Goal: Task Accomplishment & Management: Manage account settings

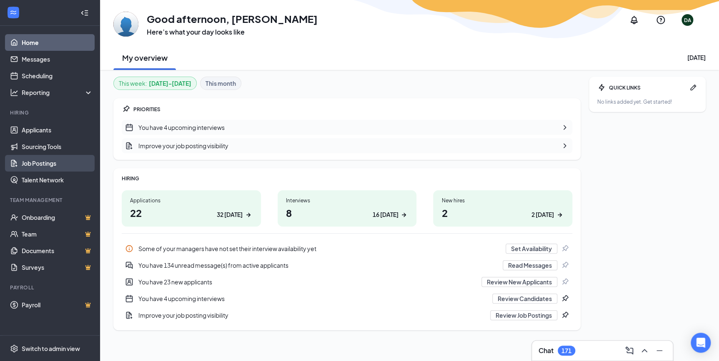
click at [44, 161] on link "Job Postings" at bounding box center [57, 163] width 71 height 17
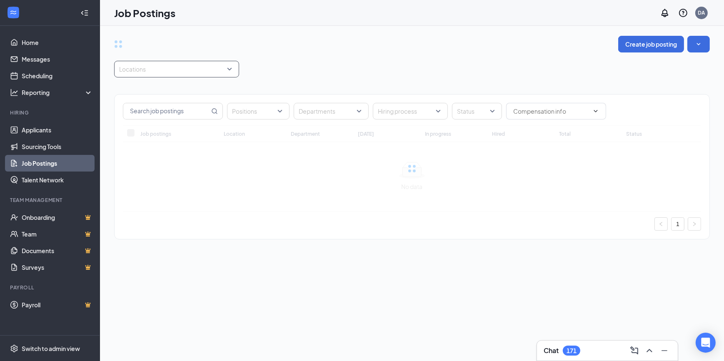
click at [165, 68] on div at bounding box center [172, 69] width 113 height 13
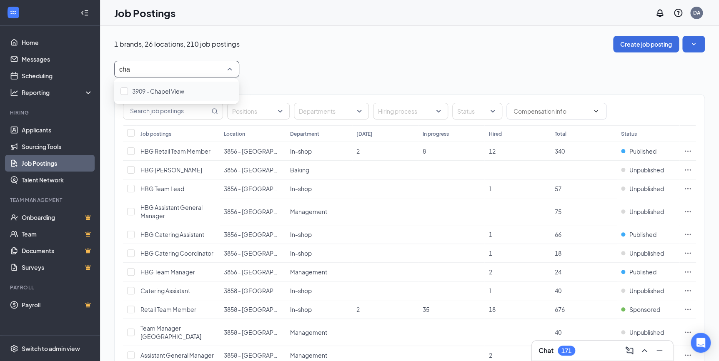
type input "chap"
click at [172, 88] on span "3909 - Chapel View" at bounding box center [158, 92] width 52 height 8
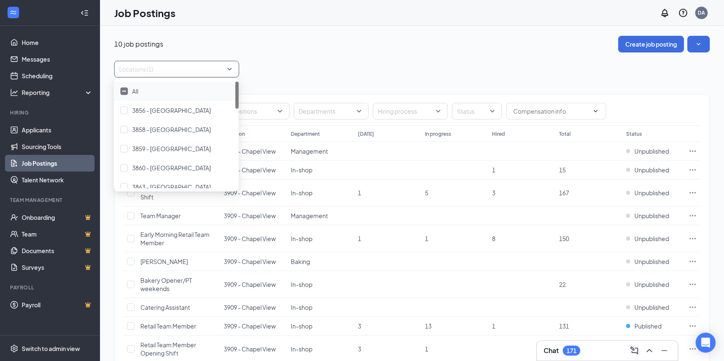
click at [380, 56] on div "10 job postings Create job posting Locations (1) Positions Departments Hiring p…" at bounding box center [412, 217] width 596 height 363
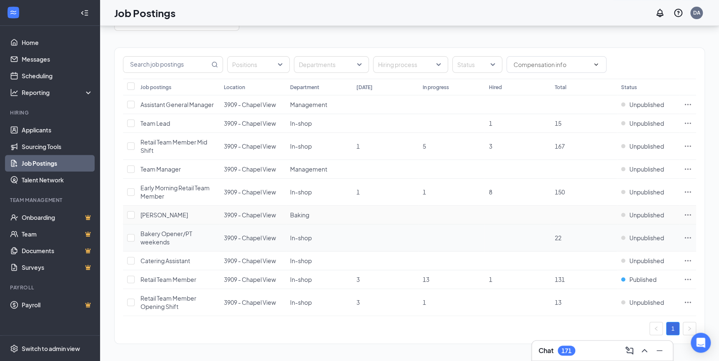
scroll to position [47, 0]
click at [645, 275] on span "Published" at bounding box center [642, 279] width 27 height 8
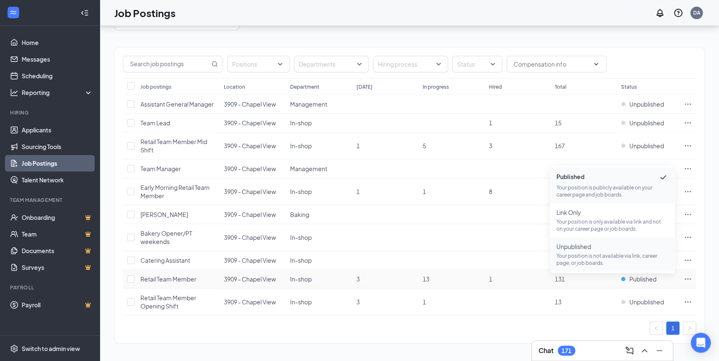
click at [595, 254] on p "Your position is not available via link, career page, or job boards." at bounding box center [612, 260] width 112 height 14
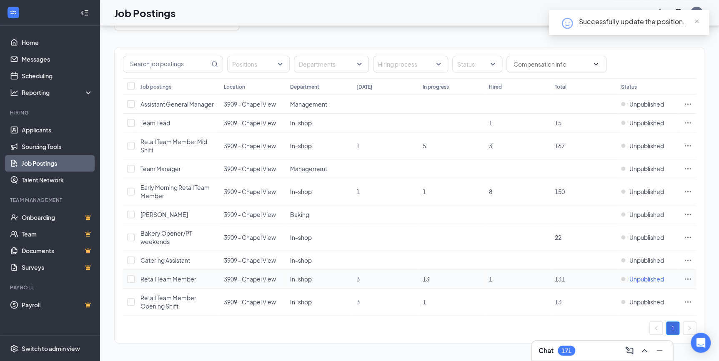
click at [643, 278] on span "Unpublished" at bounding box center [646, 279] width 35 height 8
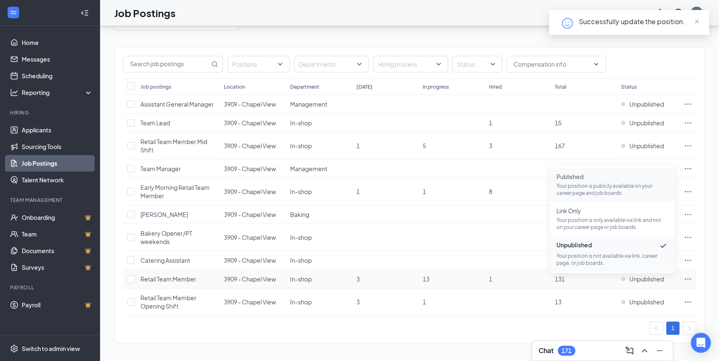
click at [604, 185] on p "Your position is publicly available on your career page and job boards." at bounding box center [612, 190] width 112 height 14
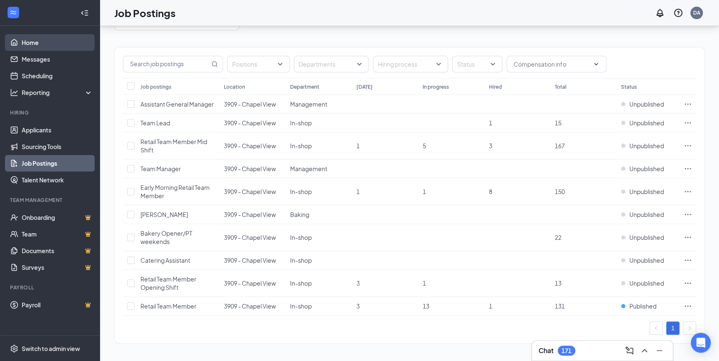
click at [22, 45] on link "Home" at bounding box center [57, 42] width 71 height 17
